Goal: Task Accomplishment & Management: Use online tool/utility

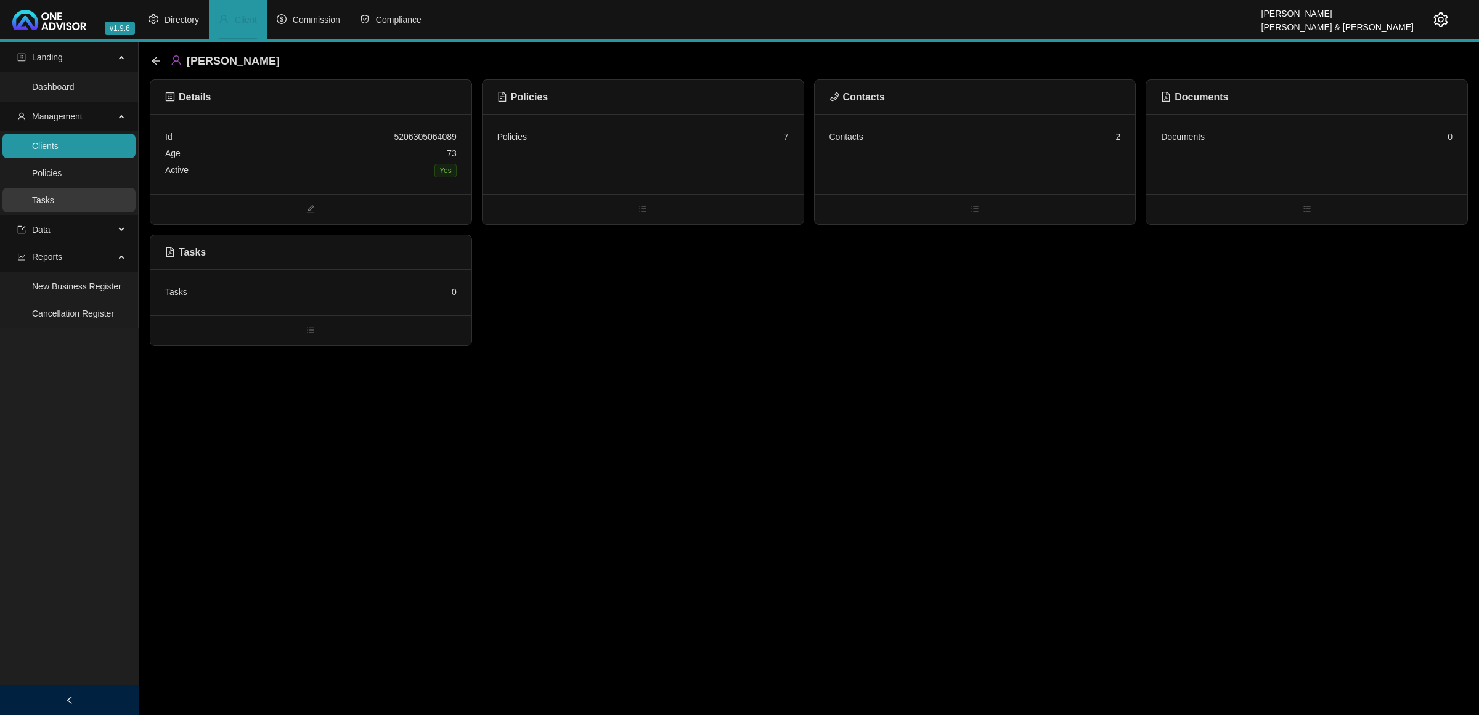
click at [54, 196] on link "Tasks" at bounding box center [43, 200] width 22 height 10
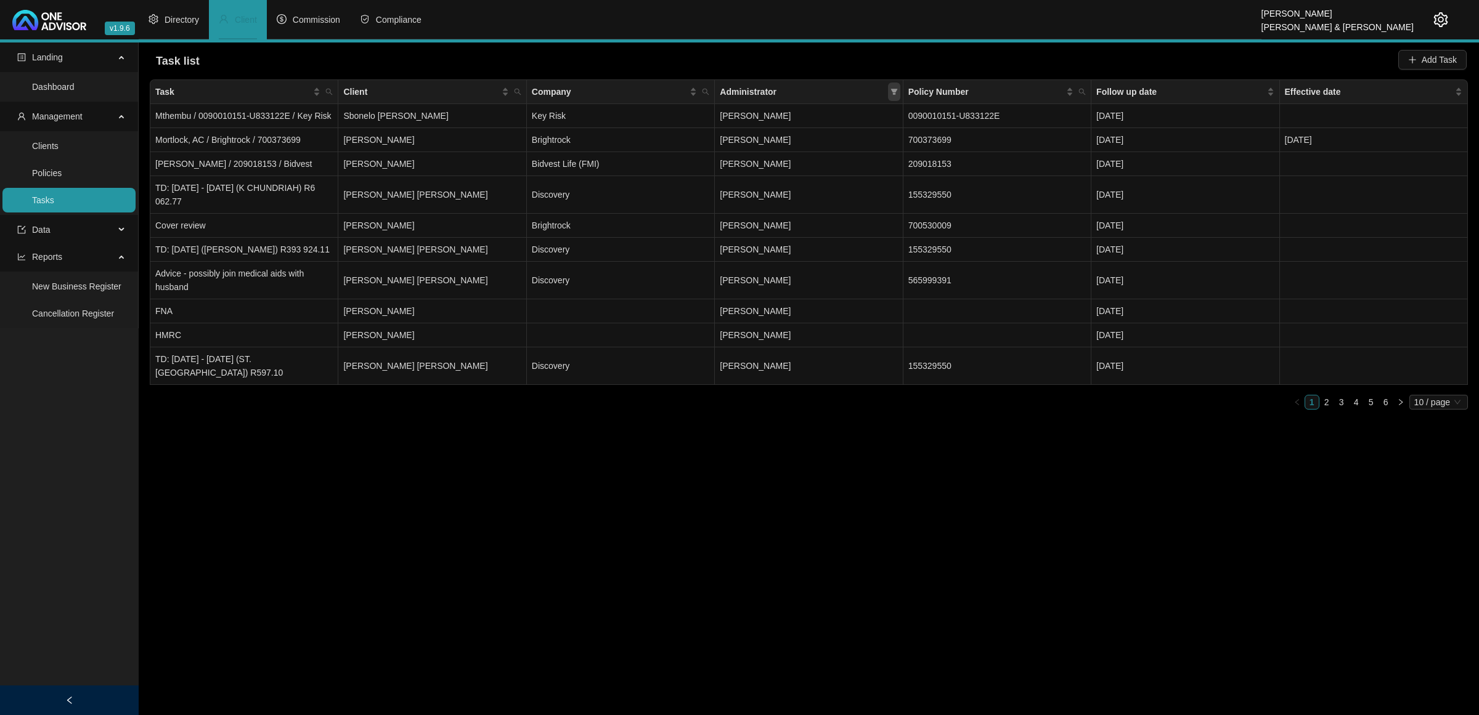
click at [894, 93] on icon "filter" at bounding box center [893, 92] width 7 height 6
click at [809, 192] on span "[PERSON_NAME]" at bounding box center [771, 195] width 76 height 10
checkbox input "true"
click at [876, 287] on button "OK" at bounding box center [884, 283] width 22 height 15
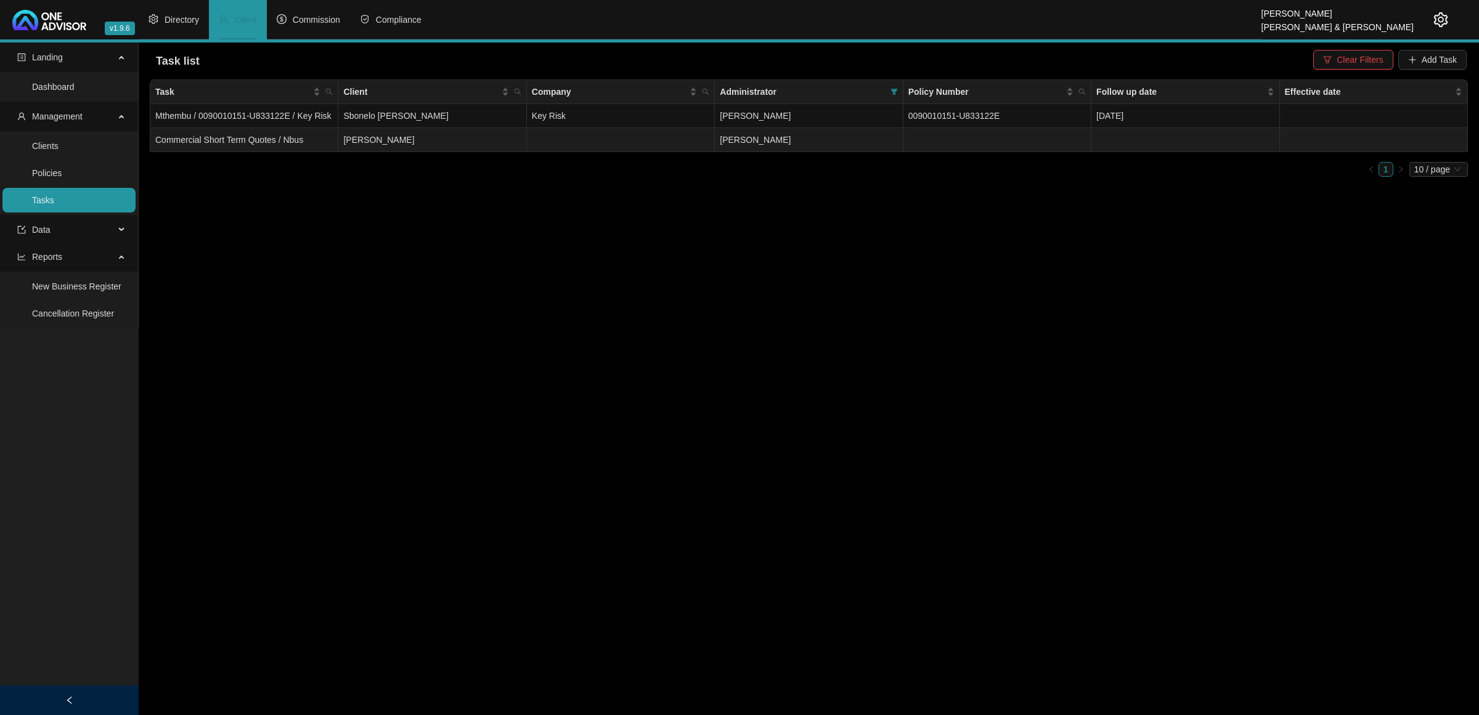
click at [804, 144] on td "[PERSON_NAME]" at bounding box center [809, 140] width 188 height 24
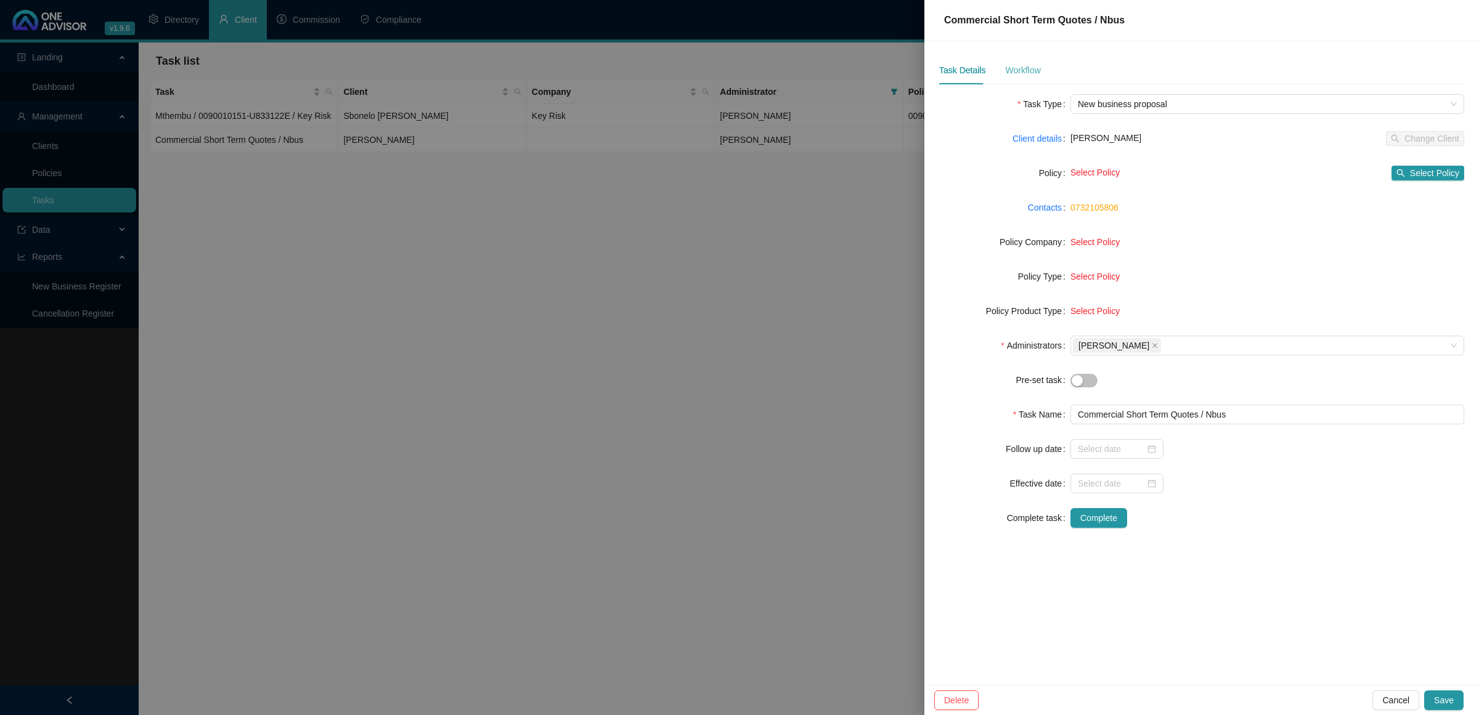
click at [1005, 62] on div "Workflow" at bounding box center [1022, 70] width 35 height 28
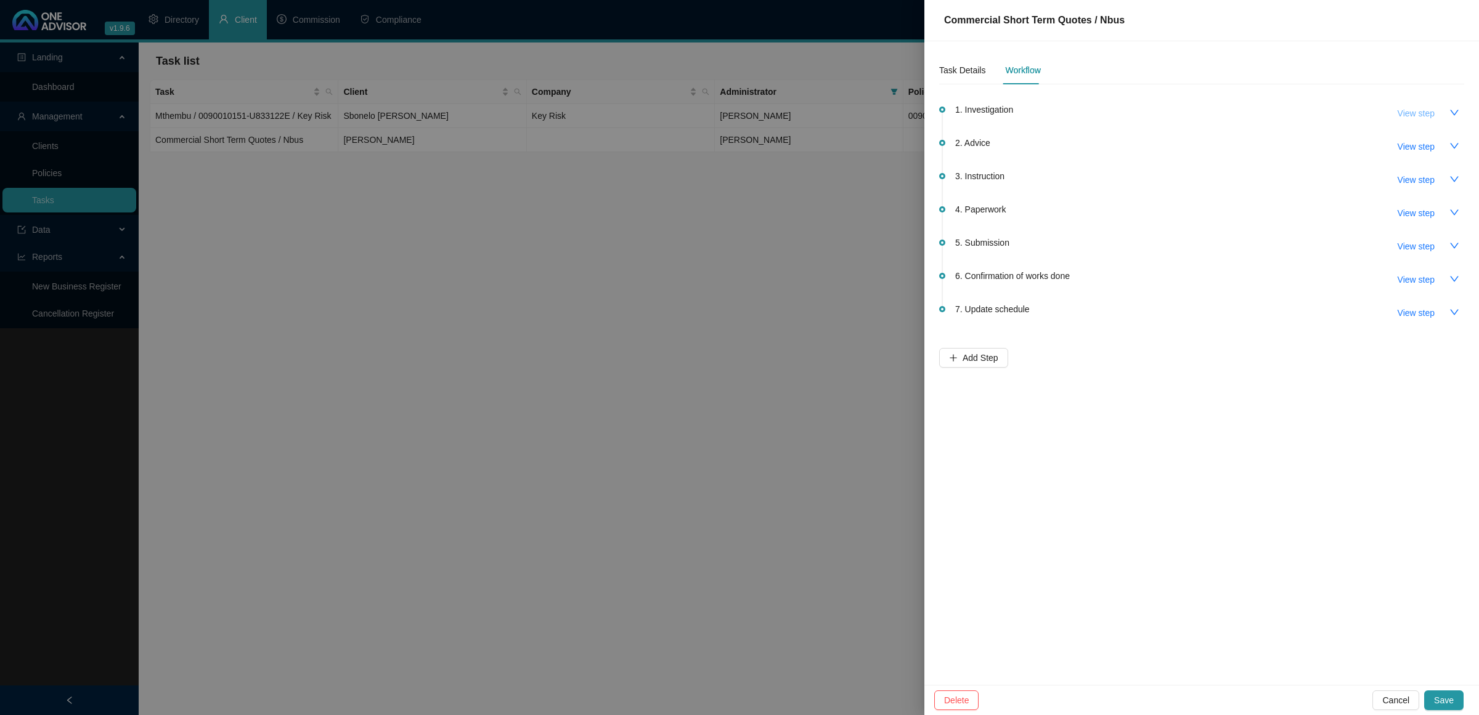
click at [1423, 114] on span "View step" at bounding box center [1415, 114] width 37 height 14
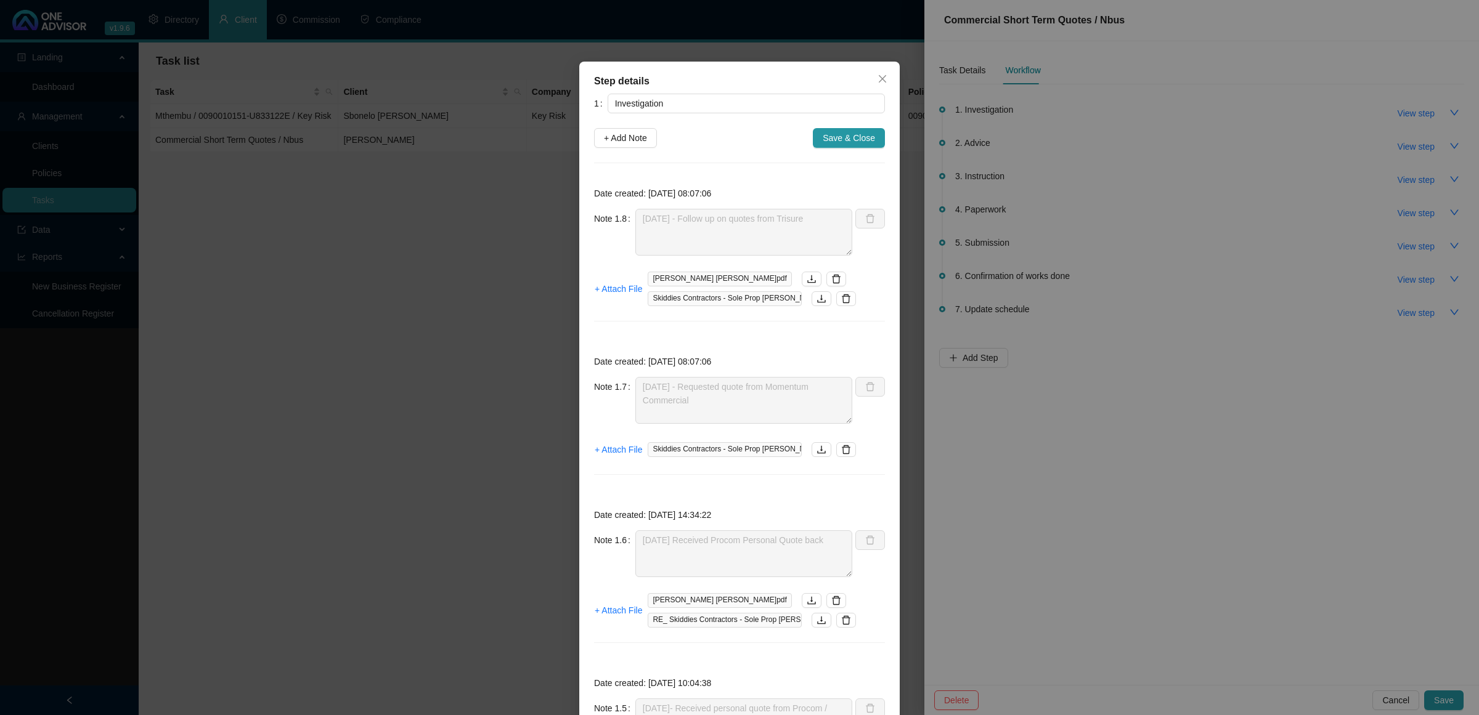
click at [536, 370] on div "Step details 1 Investigation + Add Note Save & Close Date created: [DATE] 08:07…" at bounding box center [739, 357] width 1479 height 715
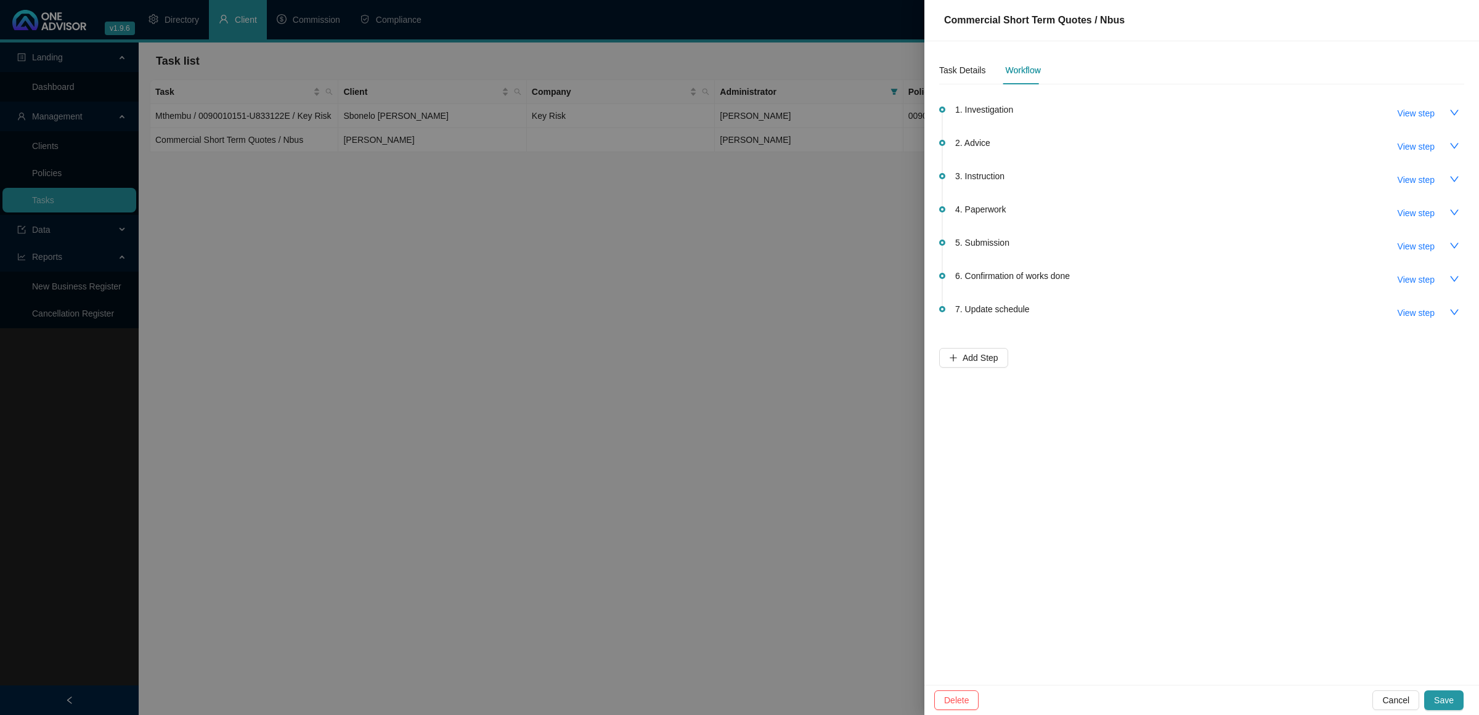
click at [987, 110] on span "1. Investigation" at bounding box center [984, 110] width 58 height 14
click at [1424, 118] on span "View step" at bounding box center [1415, 114] width 37 height 14
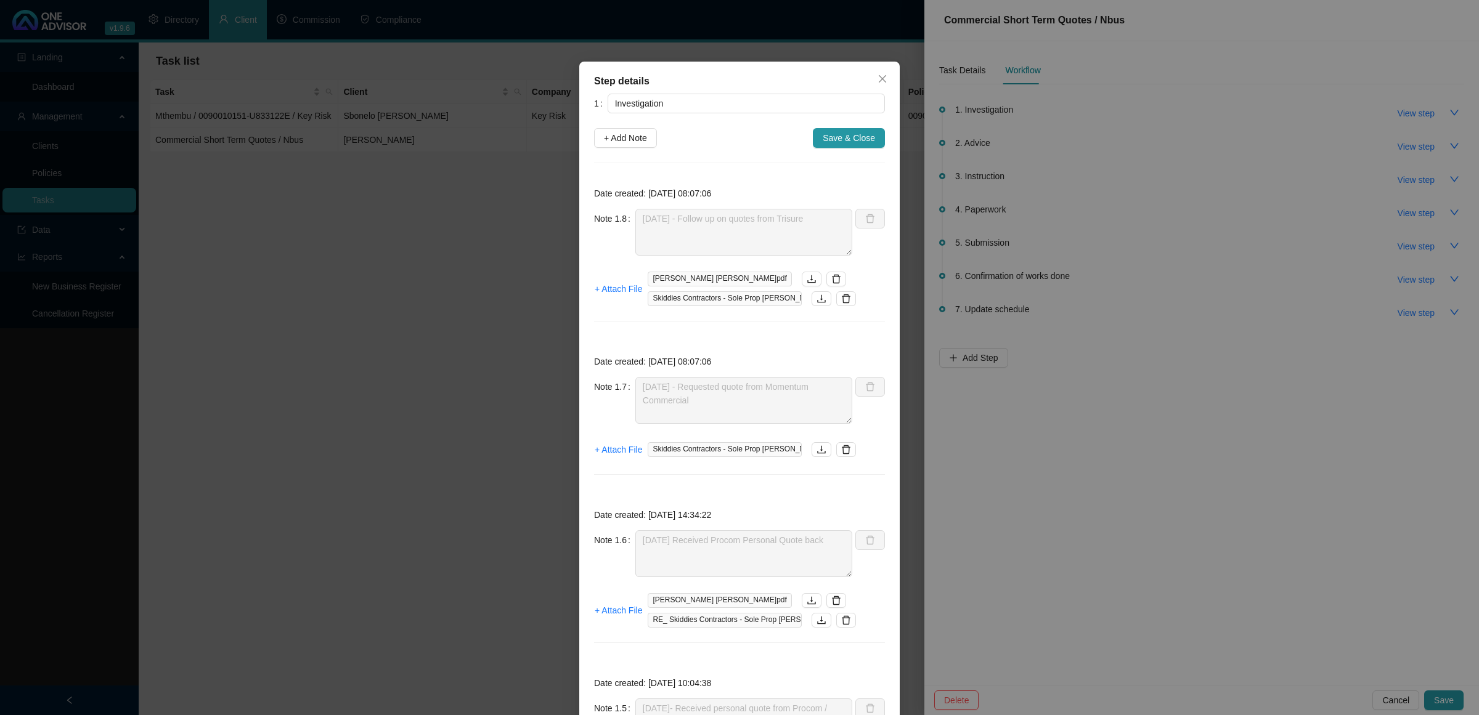
click at [381, 380] on div "Step details 1 Investigation + Add Note Save & Close Date created: [DATE] 08:07…" at bounding box center [739, 357] width 1479 height 715
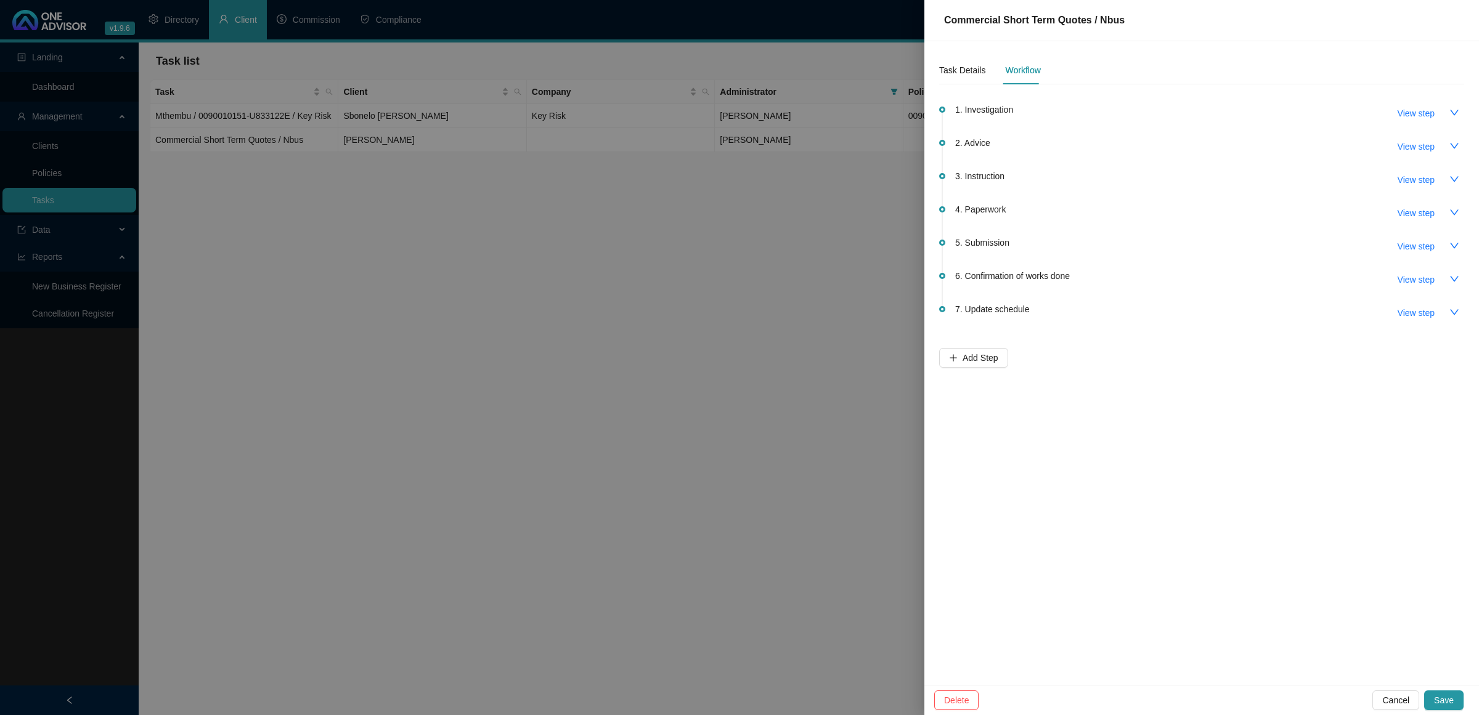
click at [717, 368] on div at bounding box center [739, 357] width 1479 height 715
